Goal: Go to known website

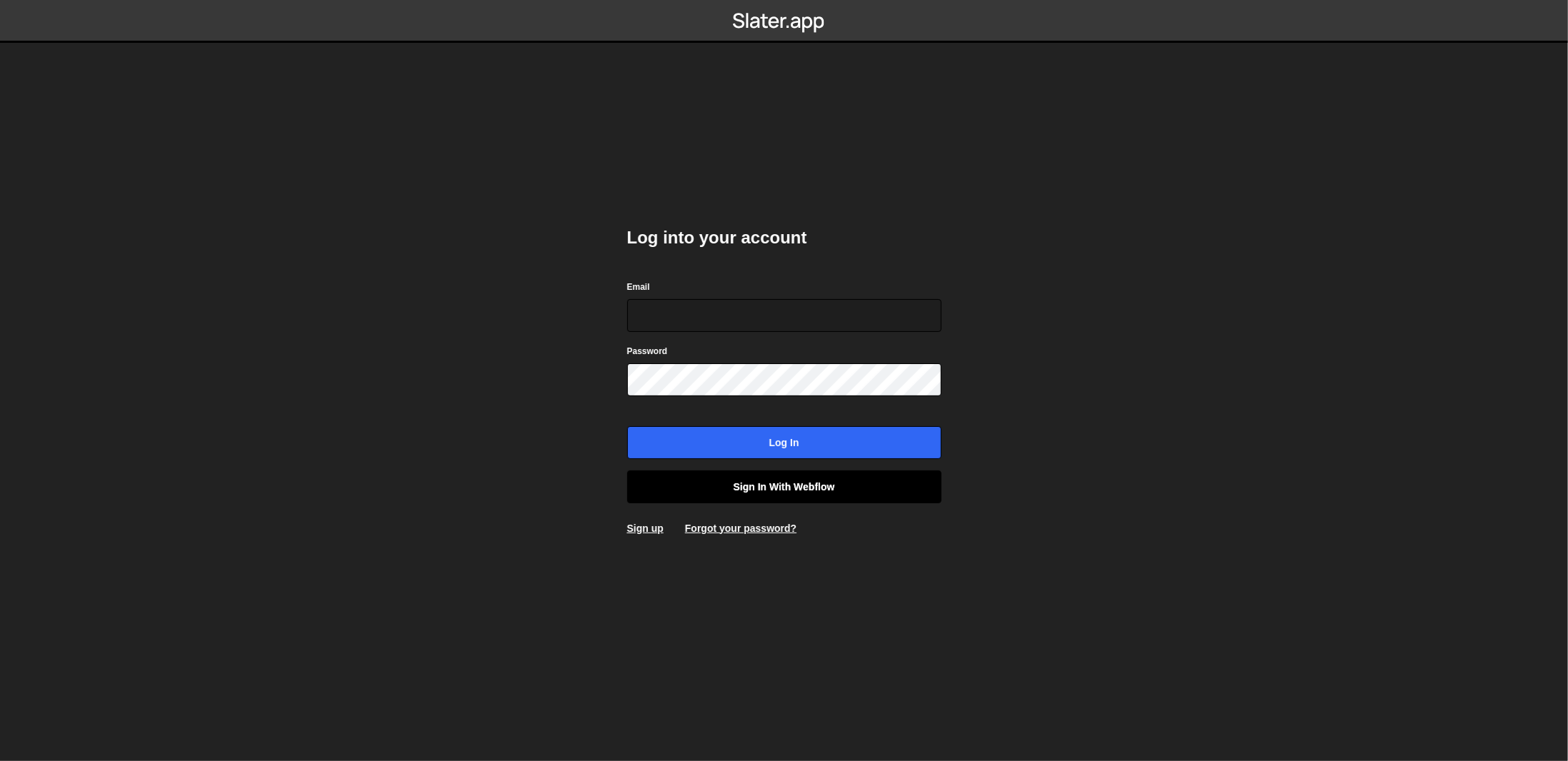
click at [799, 472] on link "Sign in with Webflow" at bounding box center [785, 488] width 315 height 33
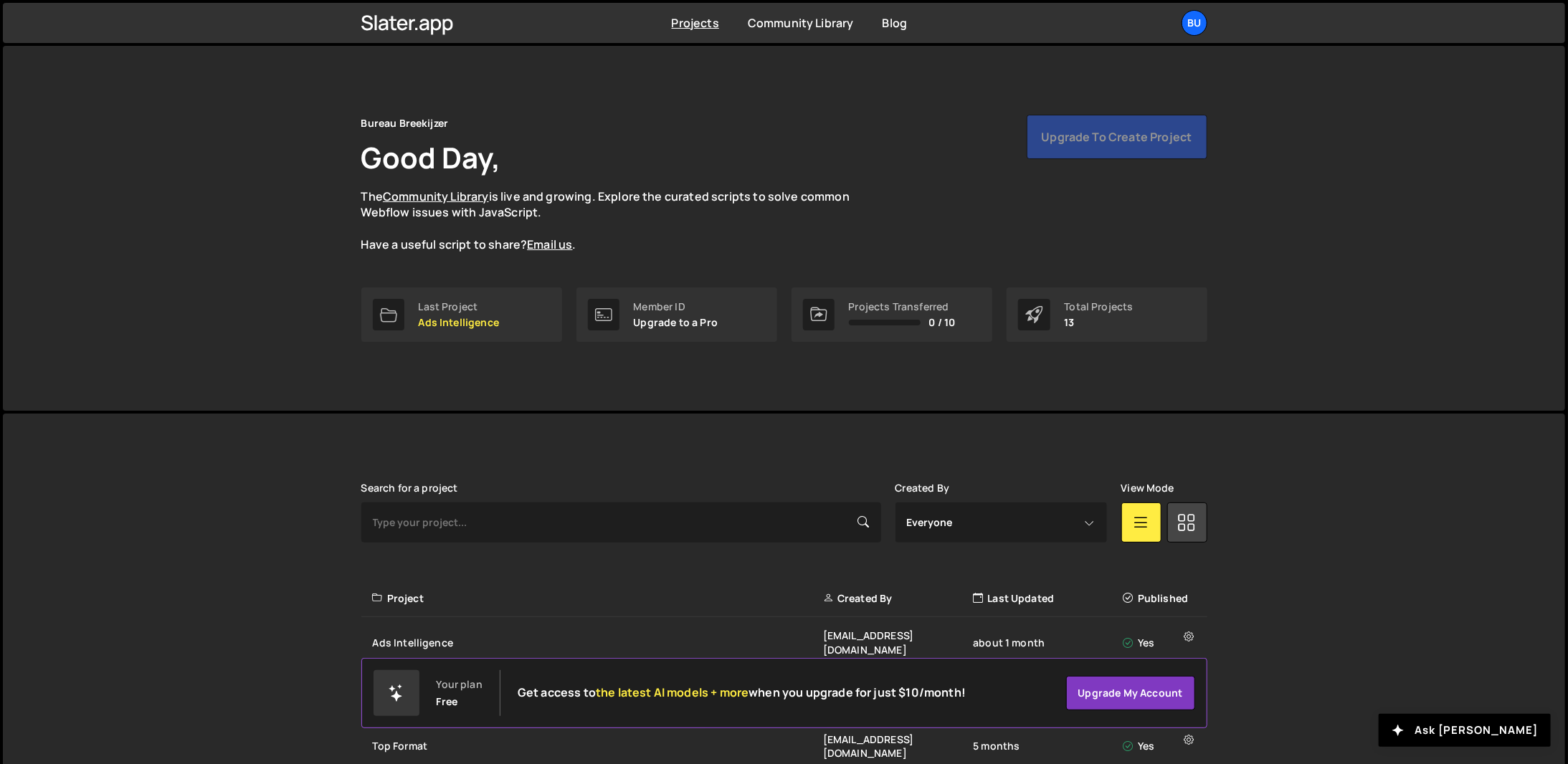
click at [510, 309] on link "Last Project Ads Intelligence" at bounding box center [462, 314] width 201 height 55
